Goal: Information Seeking & Learning: Find specific fact

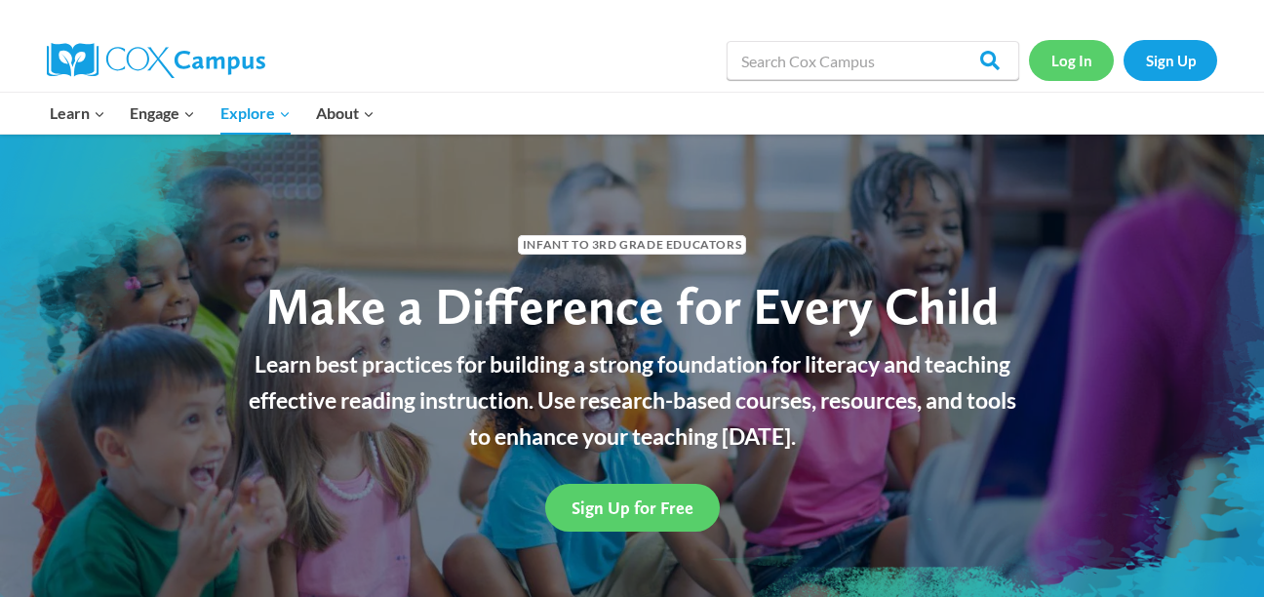
click at [1064, 59] on link "Log In" at bounding box center [1071, 60] width 85 height 40
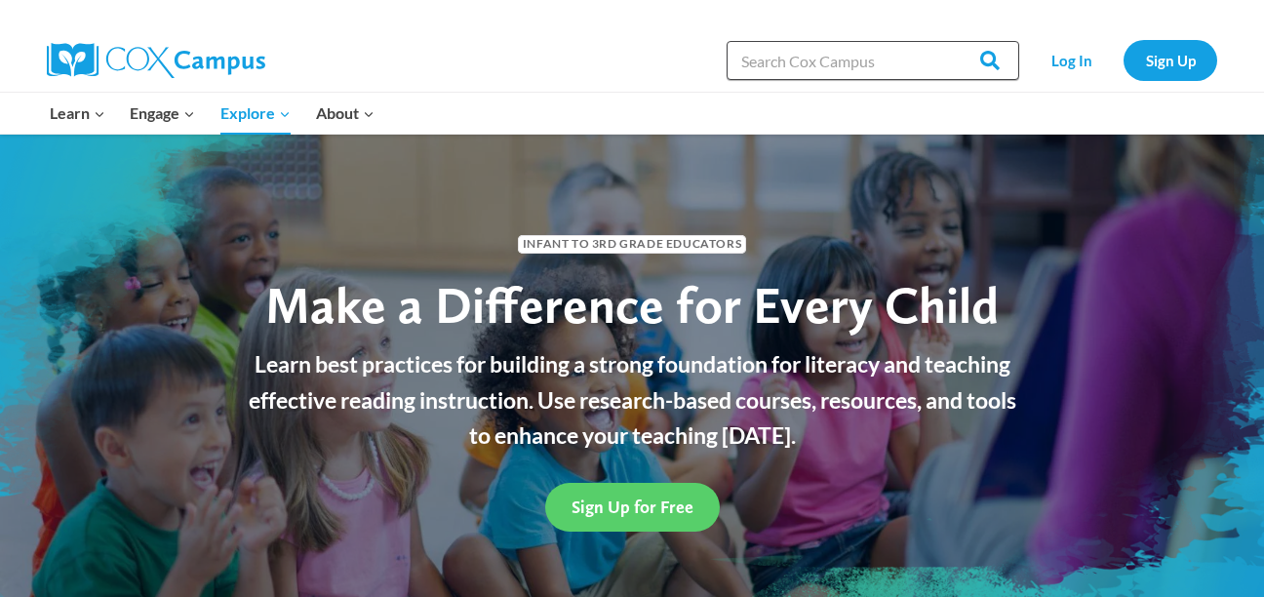
click at [765, 69] on input "Search in [URL][DOMAIN_NAME]" at bounding box center [873, 60] width 293 height 39
type input "harry"
click at [943, 41] on input "Search" at bounding box center [981, 60] width 76 height 39
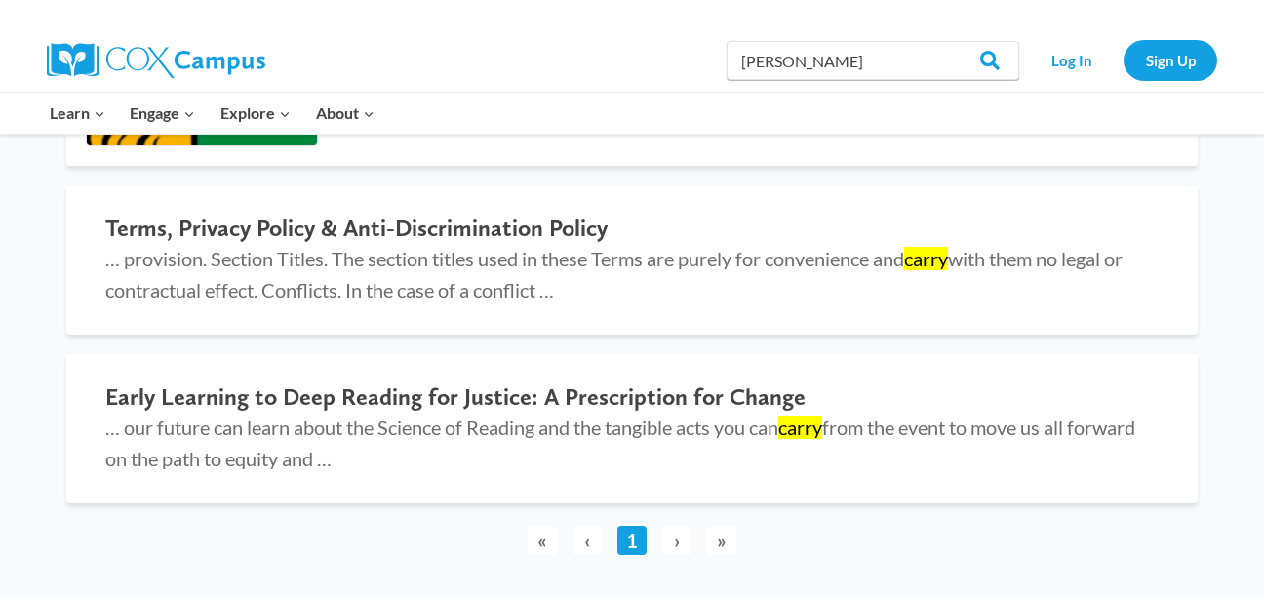
scroll to position [2740, 0]
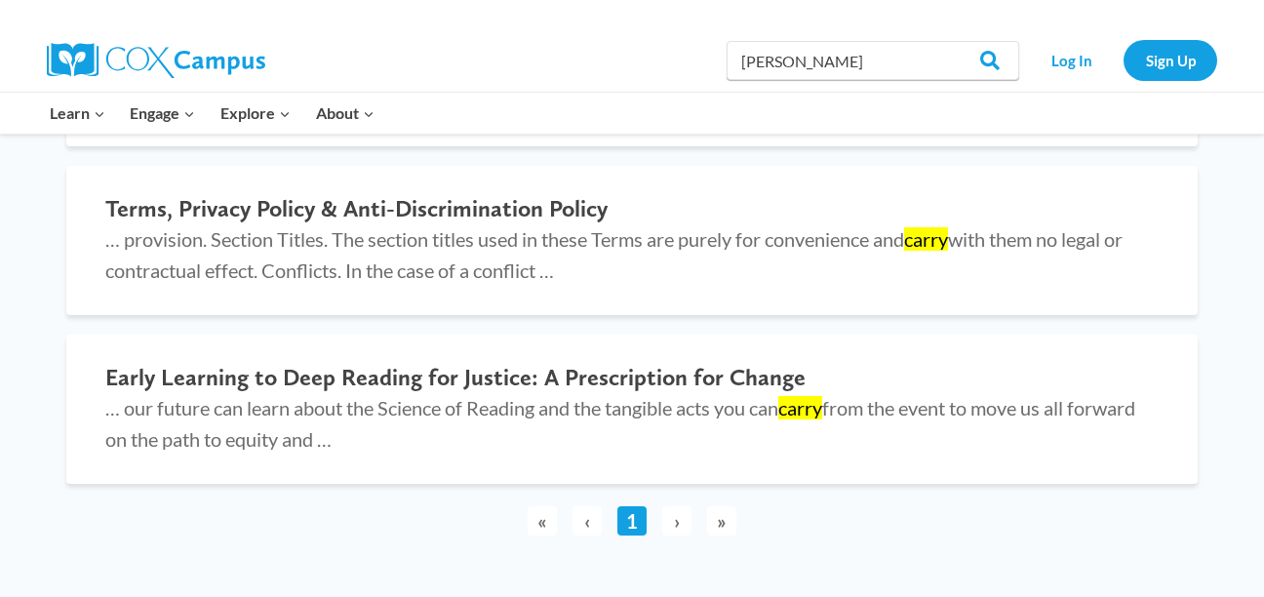
click at [677, 506] on span "›" at bounding box center [676, 520] width 29 height 29
click at [669, 506] on span "›" at bounding box center [676, 520] width 29 height 29
click at [726, 506] on span "»" at bounding box center [721, 520] width 29 height 29
click at [676, 506] on span "›" at bounding box center [676, 520] width 29 height 29
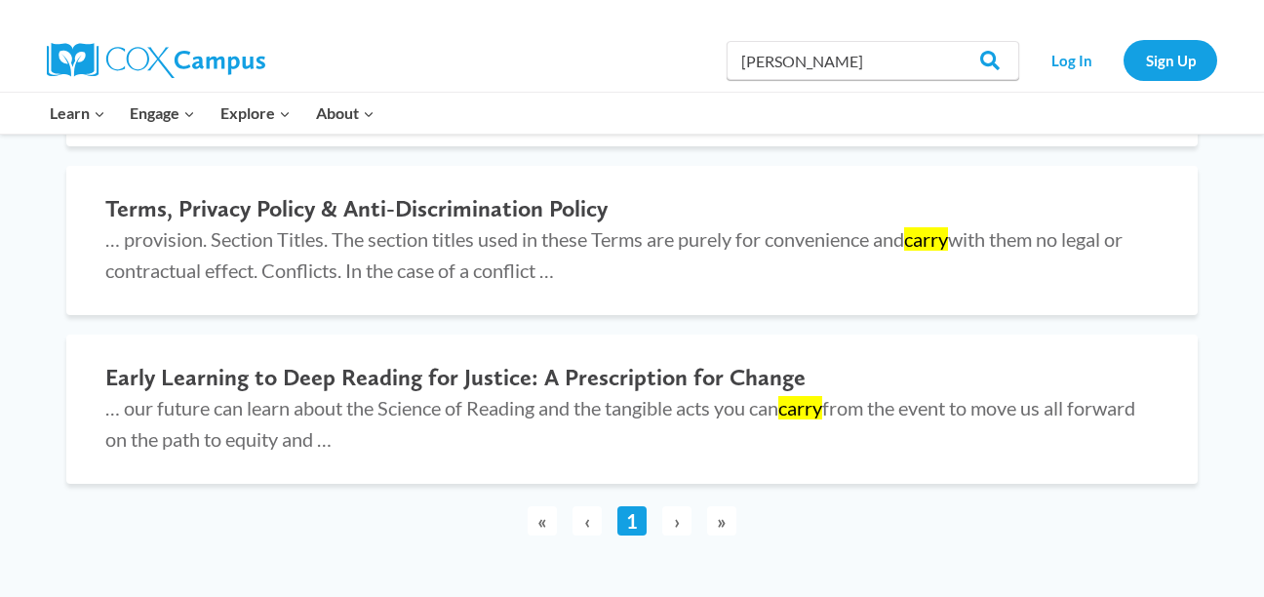
click at [723, 506] on span "»" at bounding box center [721, 520] width 29 height 29
click at [714, 506] on span "»" at bounding box center [721, 520] width 29 height 29
click at [674, 506] on span "›" at bounding box center [676, 520] width 29 height 29
click at [726, 506] on span "»" at bounding box center [721, 520] width 29 height 29
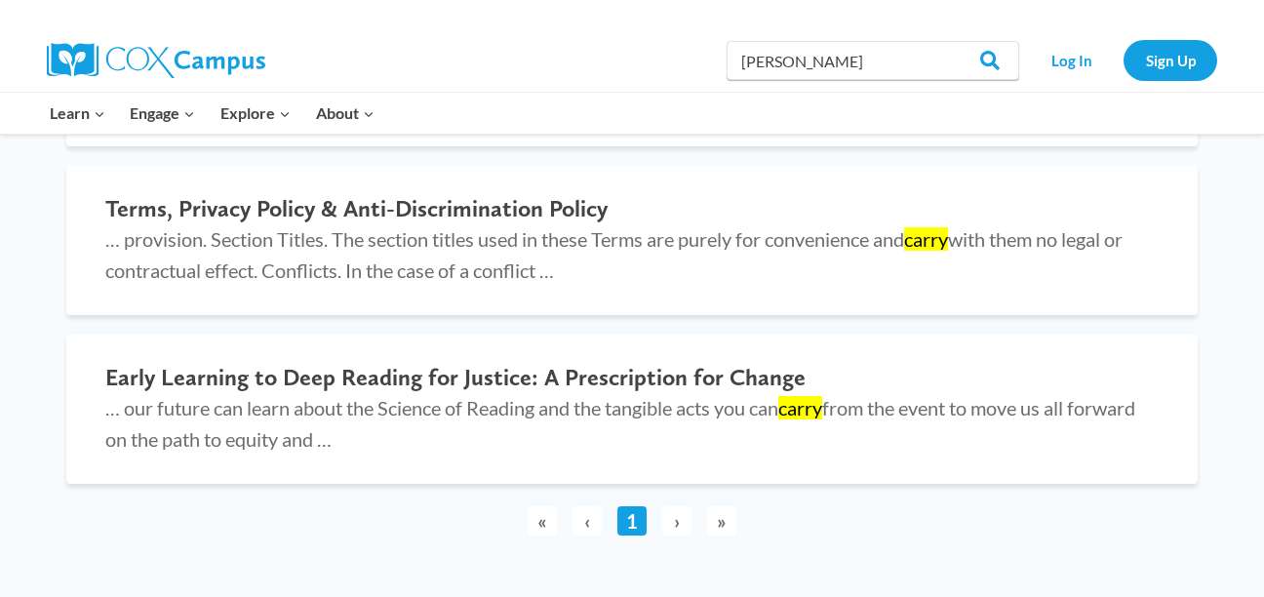
click at [717, 506] on span "»" at bounding box center [721, 520] width 29 height 29
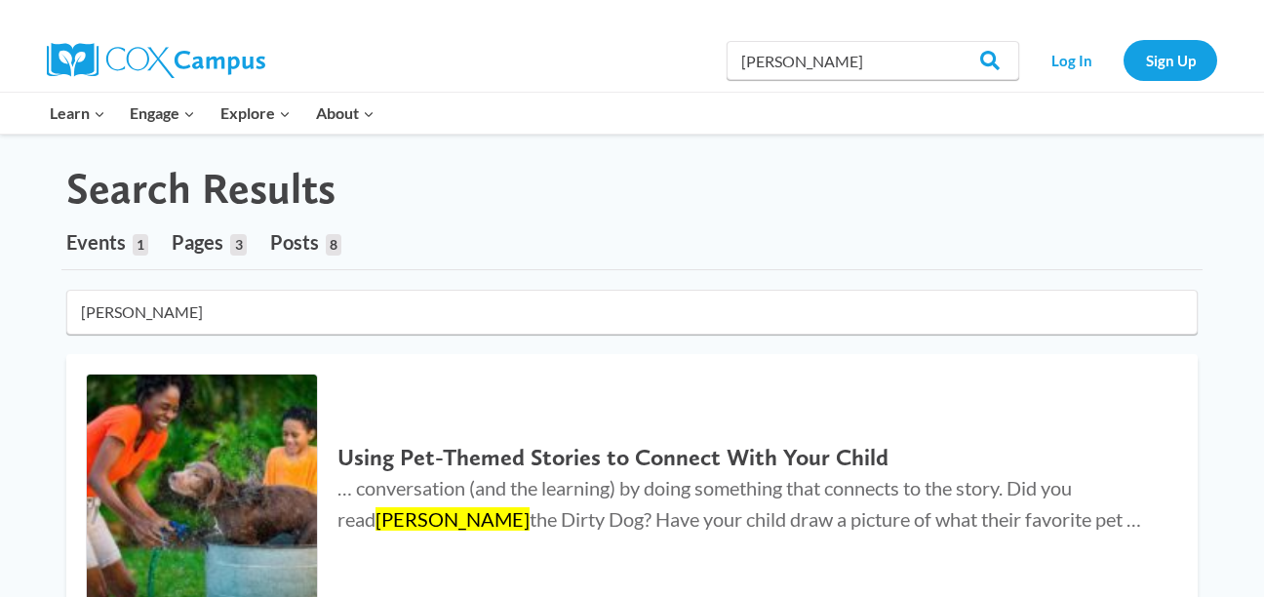
scroll to position [0, 0]
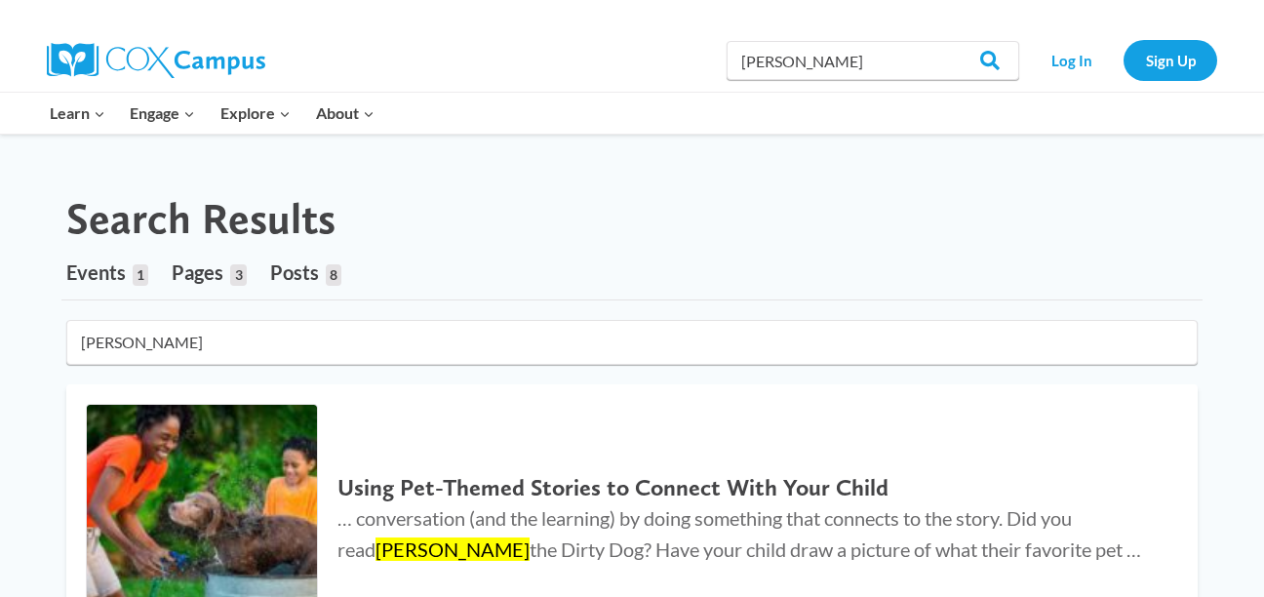
click at [146, 350] on input "harry" at bounding box center [632, 342] width 1132 height 45
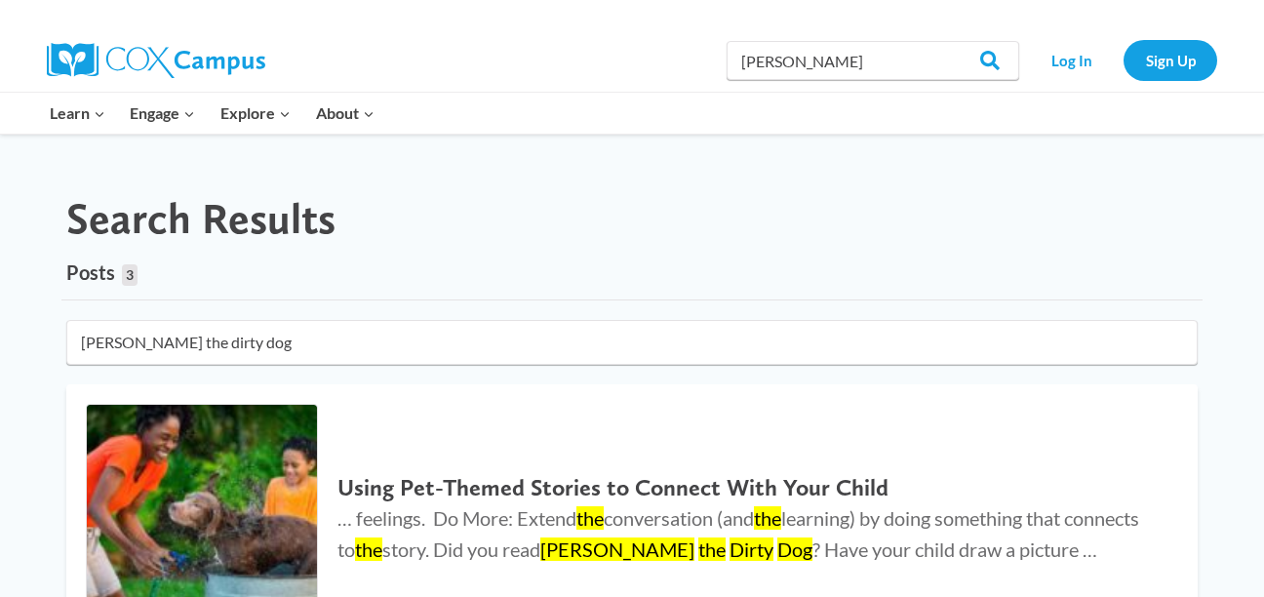
type input "harry the dirty dog"
click button "submit" at bounding box center [0, 0] width 0 height 0
click at [223, 345] on input "harry the dirty dog" at bounding box center [632, 342] width 1132 height 45
click button "submit" at bounding box center [0, 0] width 0 height 0
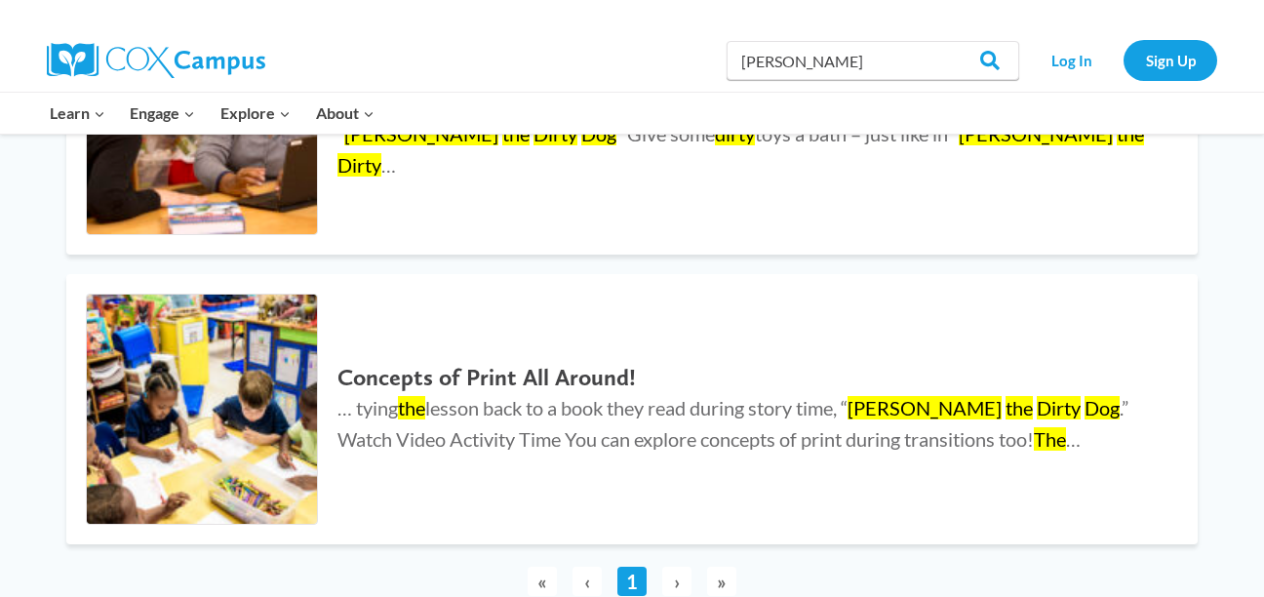
scroll to position [688, 0]
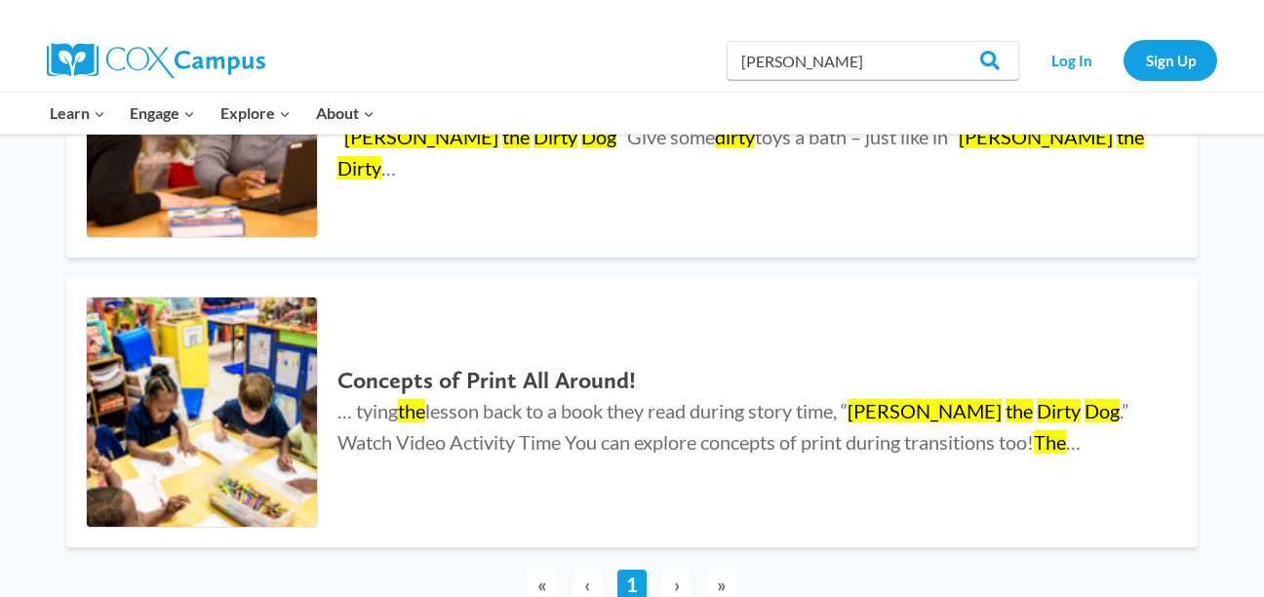
click at [674, 588] on span "›" at bounding box center [676, 584] width 29 height 29
